Goal: Information Seeking & Learning: Learn about a topic

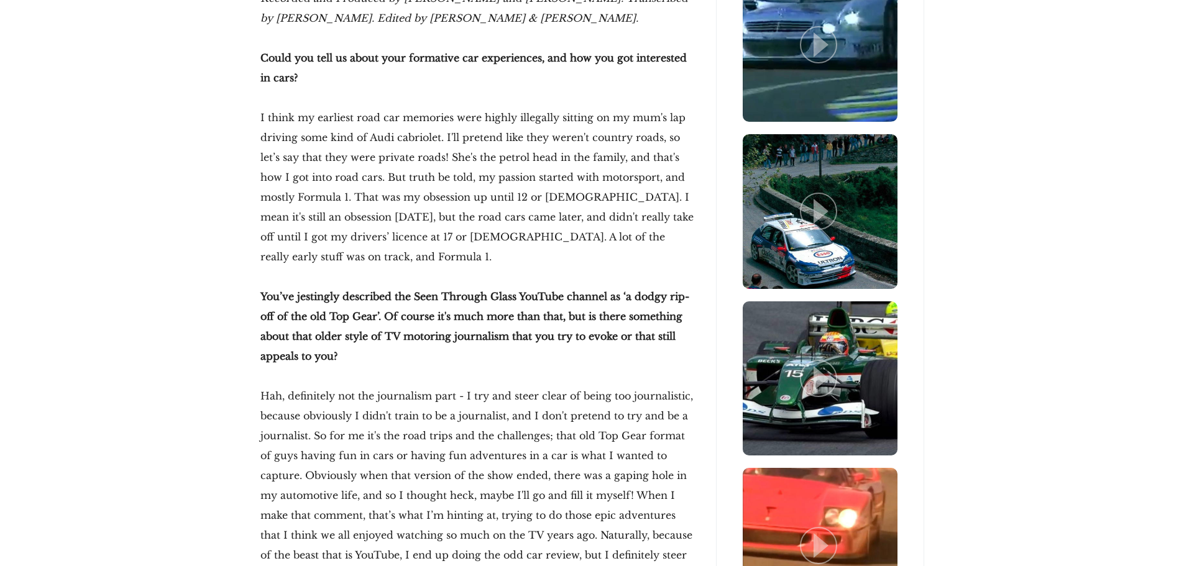
scroll to position [1305, 0]
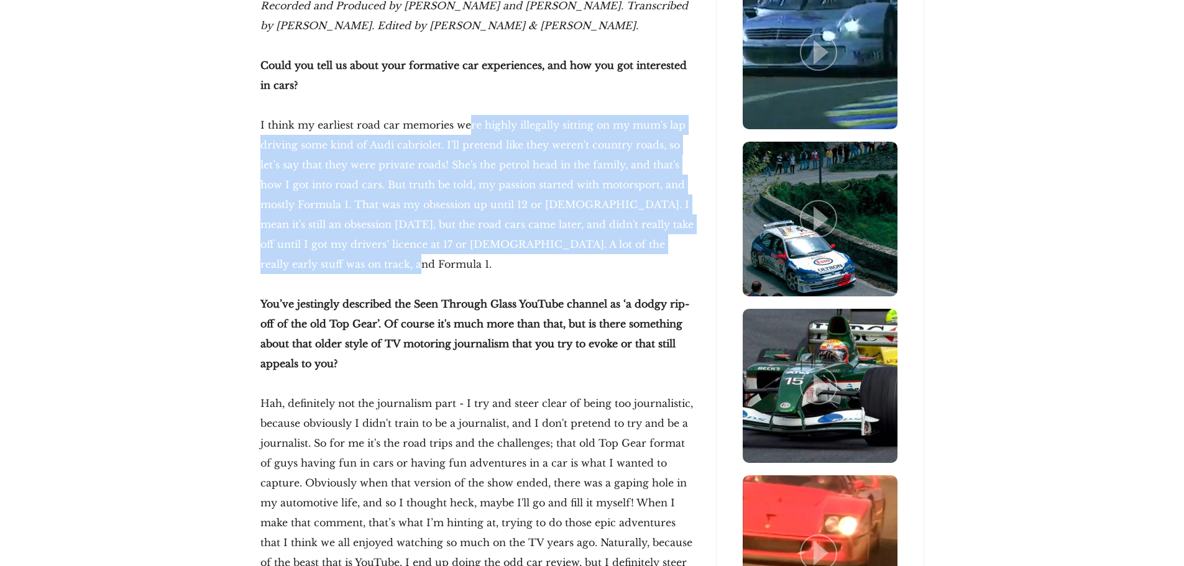
drag, startPoint x: 467, startPoint y: 119, endPoint x: 485, endPoint y: 265, distance: 147.7
click at [485, 265] on p "I think my earliest road car memories were highly illegally sitting on my mum's…" at bounding box center [478, 194] width 436 height 159
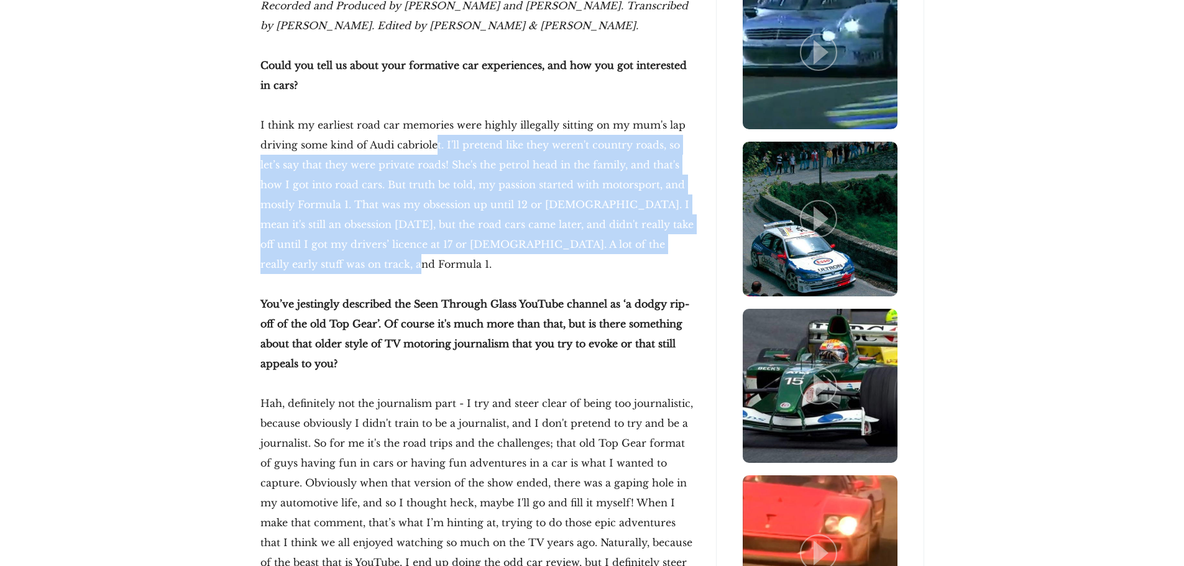
drag, startPoint x: 439, startPoint y: 146, endPoint x: 475, endPoint y: 263, distance: 122.5
click at [475, 263] on p "I think my earliest road car memories were highly illegally sitting on my mum's…" at bounding box center [478, 194] width 436 height 159
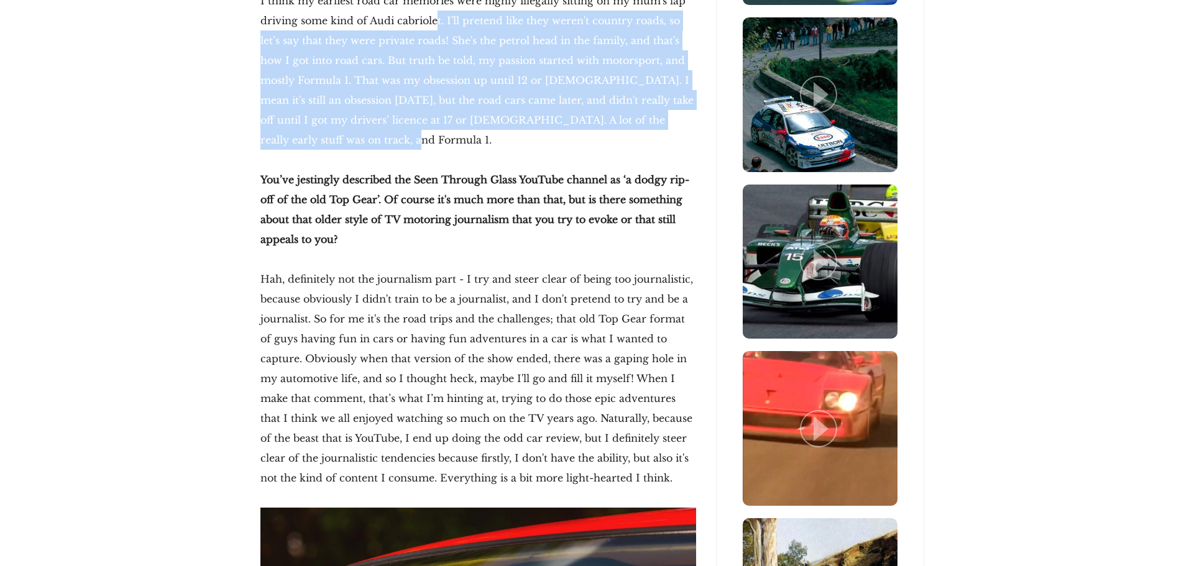
scroll to position [1492, 0]
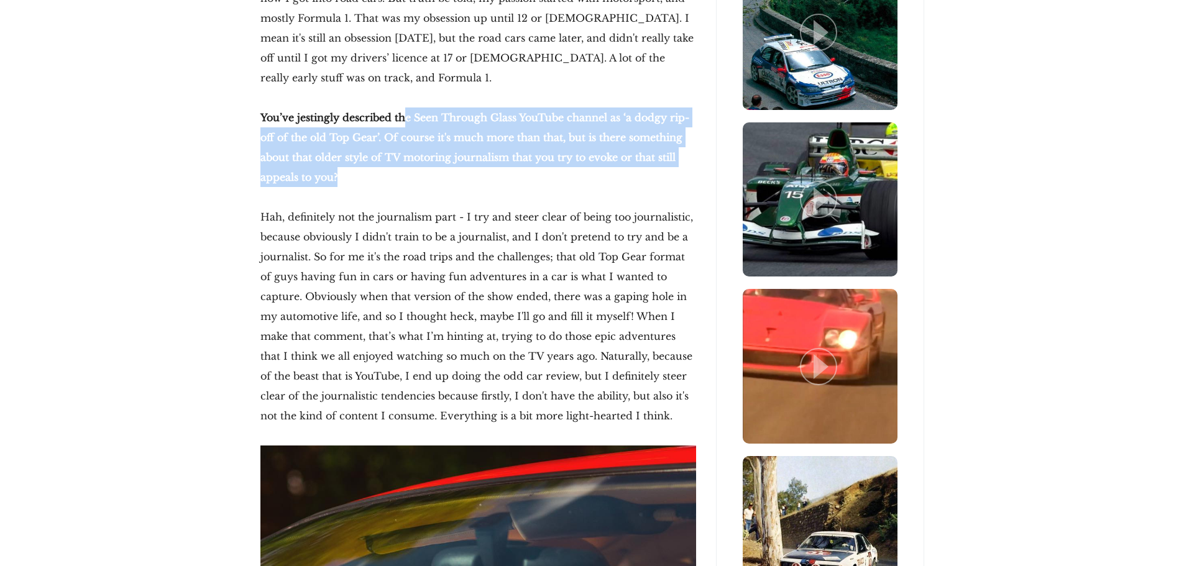
drag, startPoint x: 405, startPoint y: 109, endPoint x: 434, endPoint y: 182, distance: 78.6
click at [434, 182] on p "You’ve jestingly described the Seen Through Glass YouTube channel as ‘a dodgy r…" at bounding box center [478, 148] width 436 height 80
drag, startPoint x: 364, startPoint y: 114, endPoint x: 378, endPoint y: 188, distance: 74.7
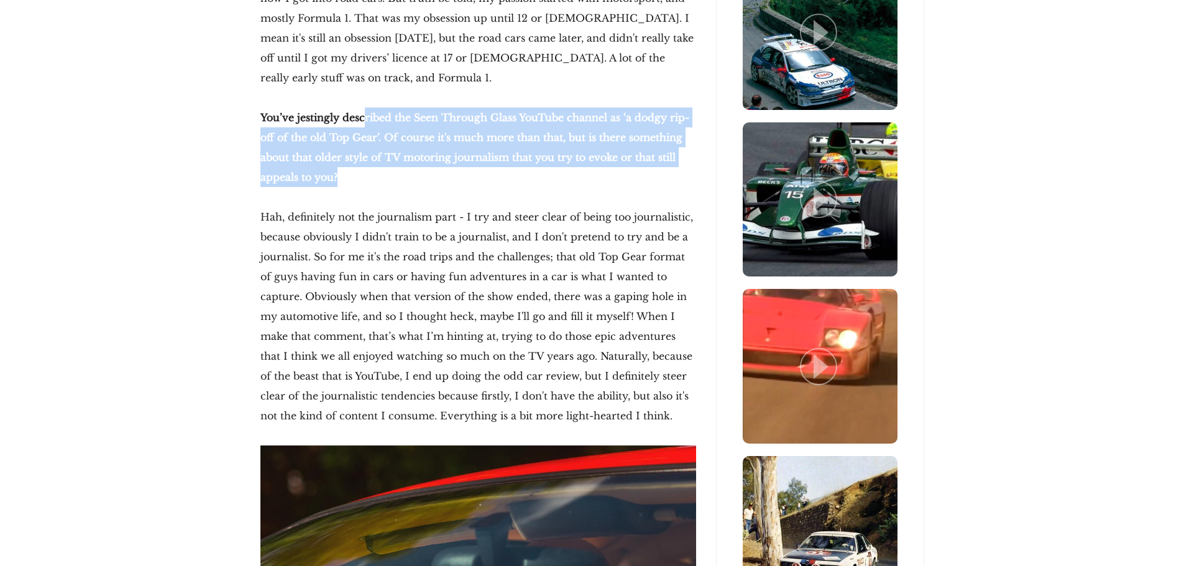
click at [416, 186] on p "You’ve jestingly described the Seen Through Glass YouTube channel as ‘a dodgy r…" at bounding box center [478, 148] width 436 height 80
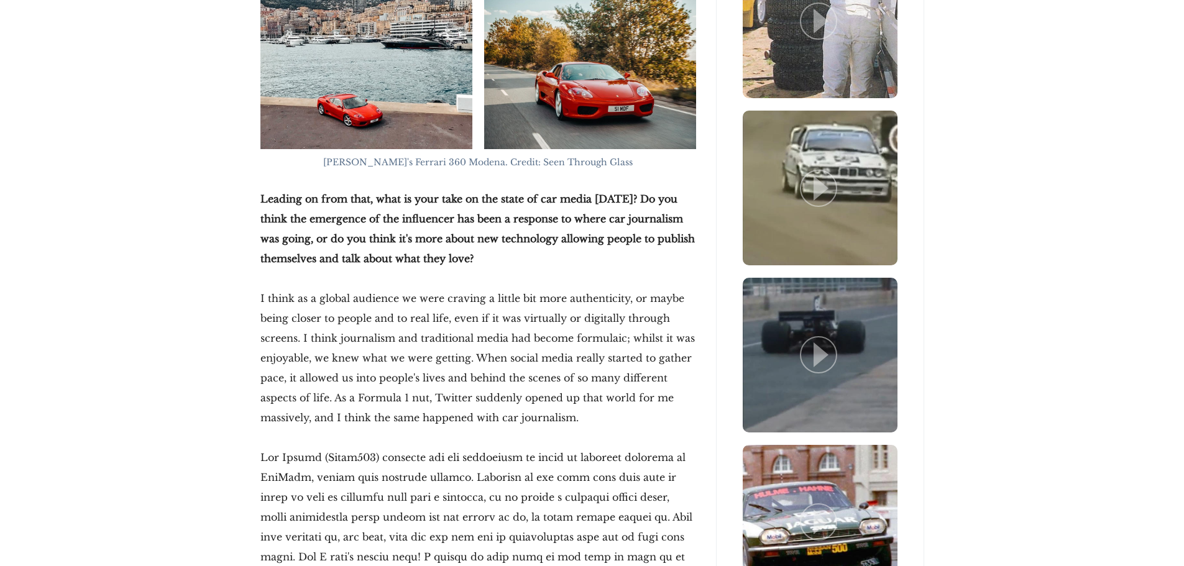
scroll to position [2672, 0]
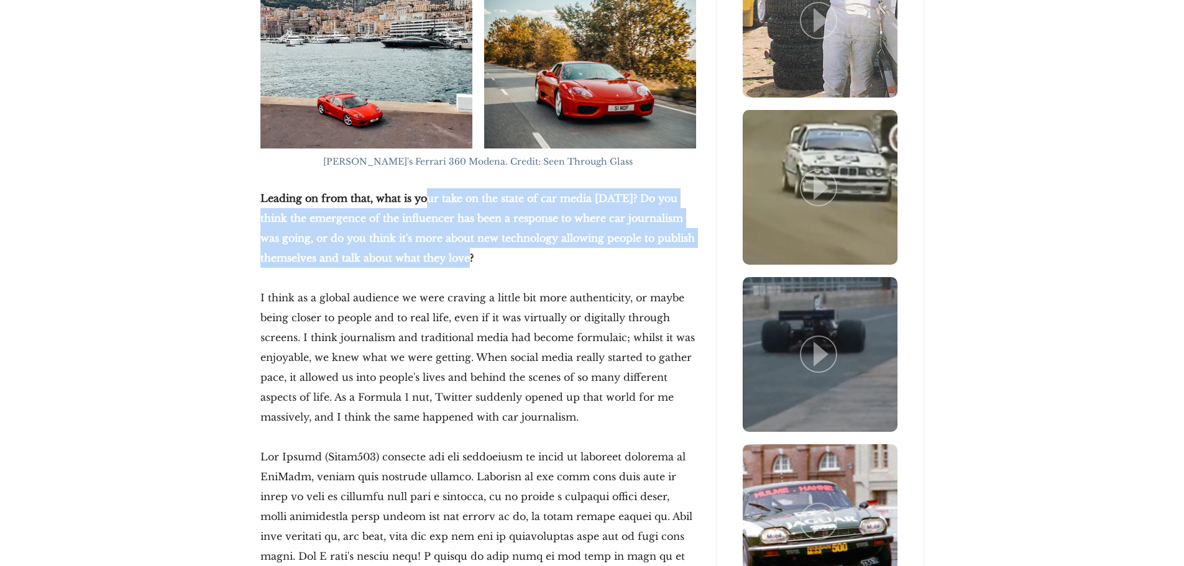
drag, startPoint x: 426, startPoint y: 193, endPoint x: 518, endPoint y: 251, distance: 108.1
click at [518, 251] on p "Leading on from that, what is your take on the state of car media [DATE]? Do yo…" at bounding box center [478, 228] width 436 height 80
click at [510, 265] on p "Leading on from that, what is your take on the state of car media [DATE]? Do yo…" at bounding box center [478, 228] width 436 height 80
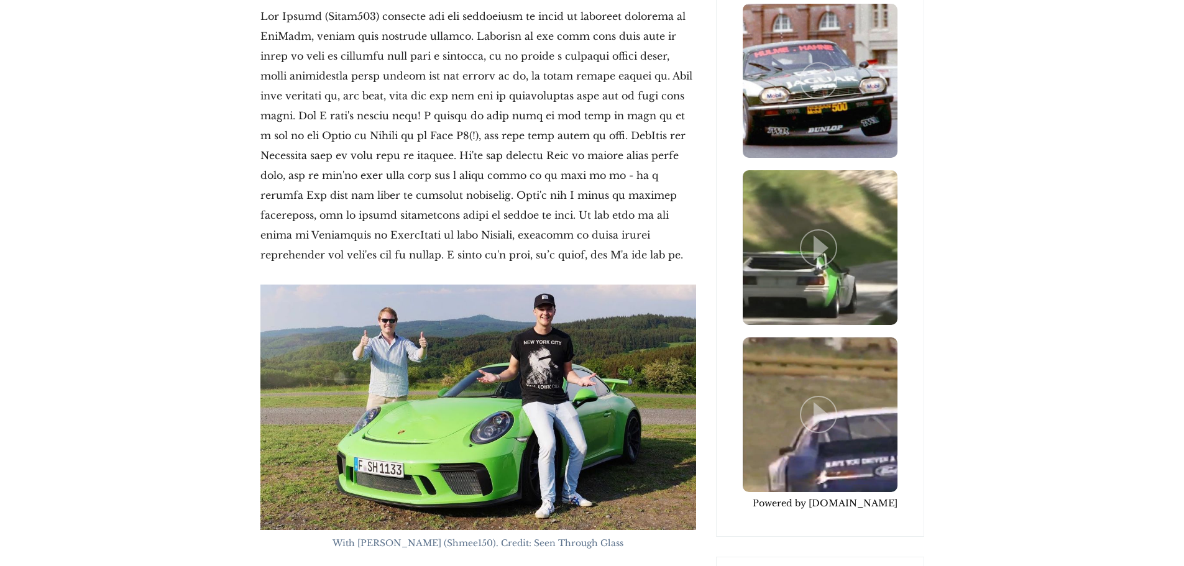
scroll to position [3294, 0]
